Goal: Task Accomplishment & Management: Manage account settings

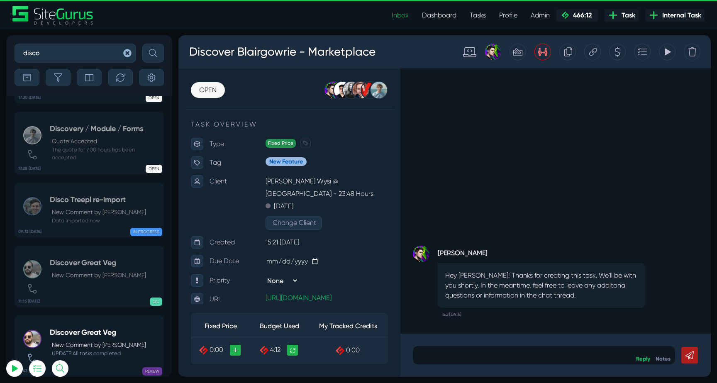
select select "0"
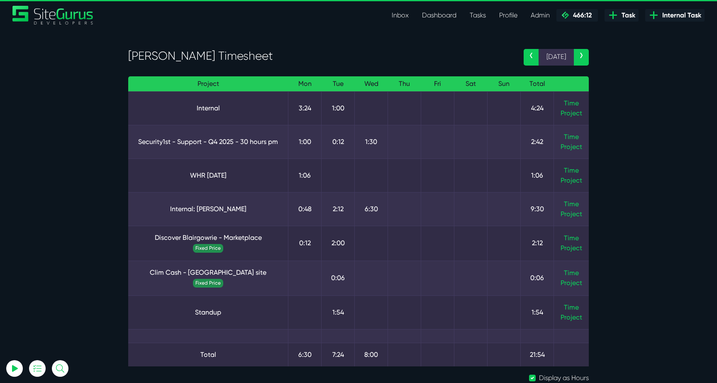
select select "0"
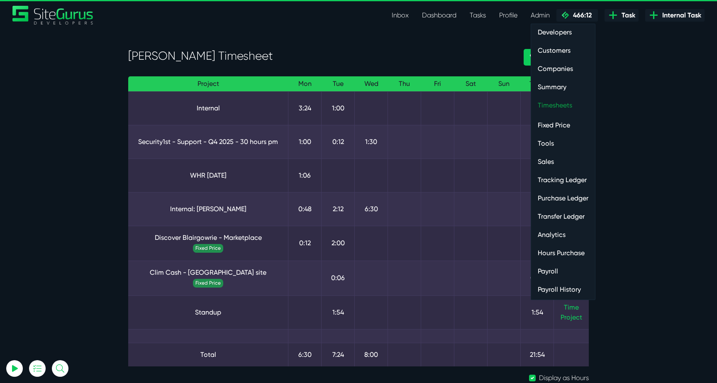
click at [546, 98] on link "Timesheets" at bounding box center [563, 105] width 64 height 17
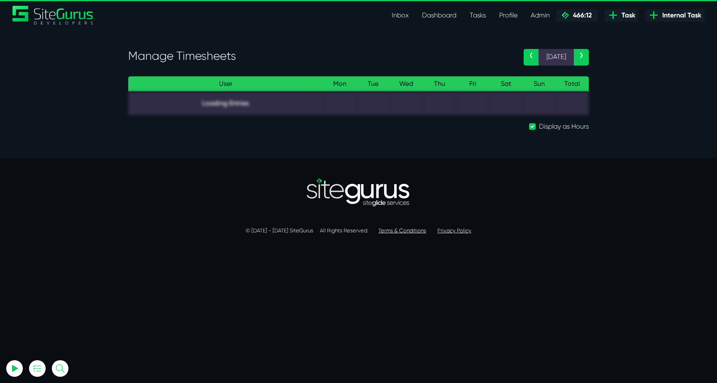
select select "0"
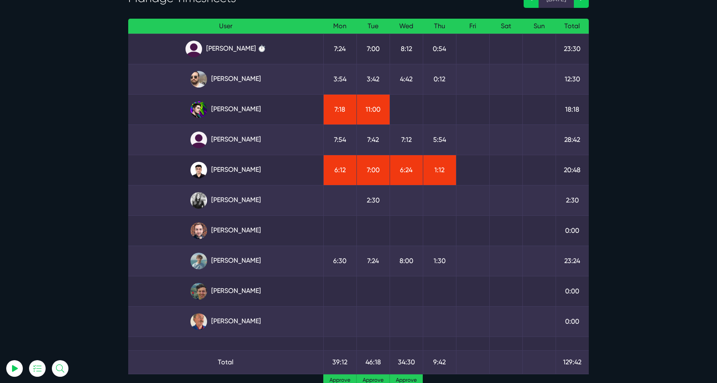
scroll to position [90, 0]
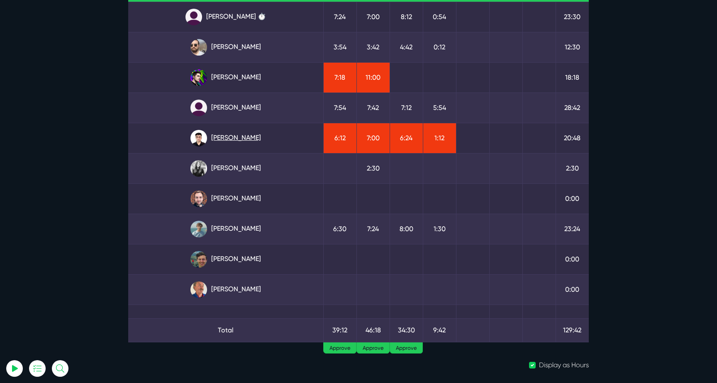
click at [231, 138] on link "Kevin Abelgas" at bounding box center [226, 138] width 182 height 17
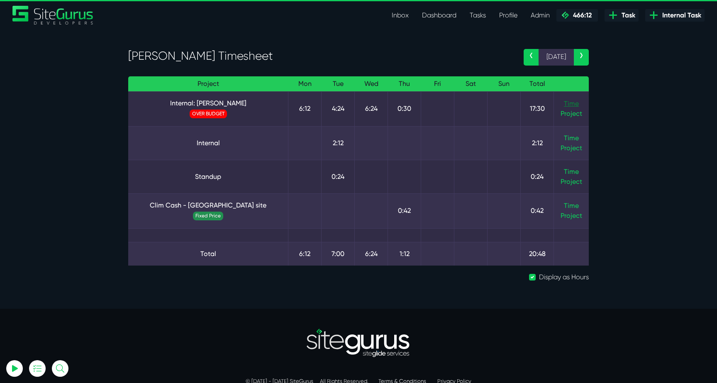
click at [570, 102] on link "Time" at bounding box center [571, 104] width 15 height 8
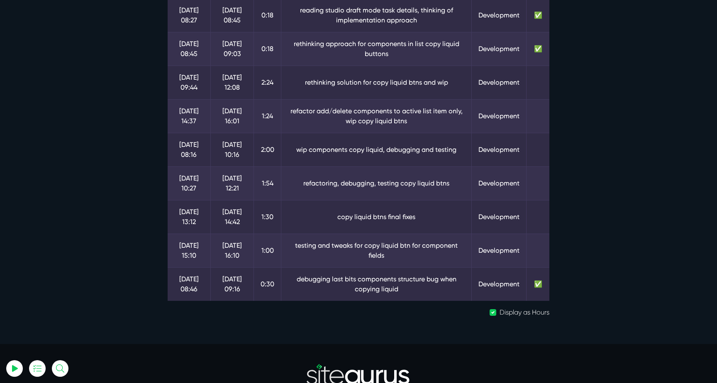
scroll to position [278, 0]
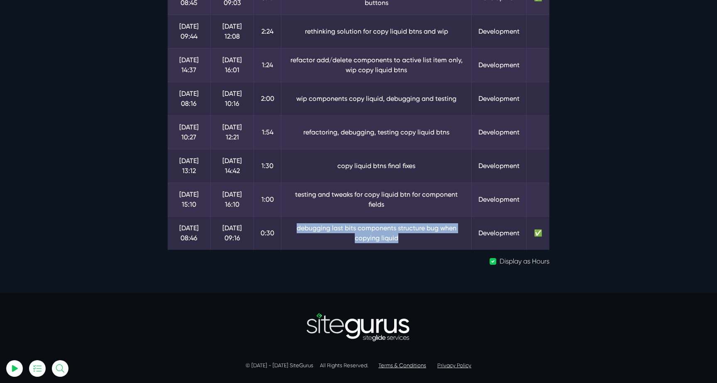
drag, startPoint x: 307, startPoint y: 224, endPoint x: 427, endPoint y: 236, distance: 120.6
click at [427, 236] on td "debugging last bits components structure bug when copying liquid" at bounding box center [376, 233] width 190 height 34
